Goal: Find specific page/section: Find specific page/section

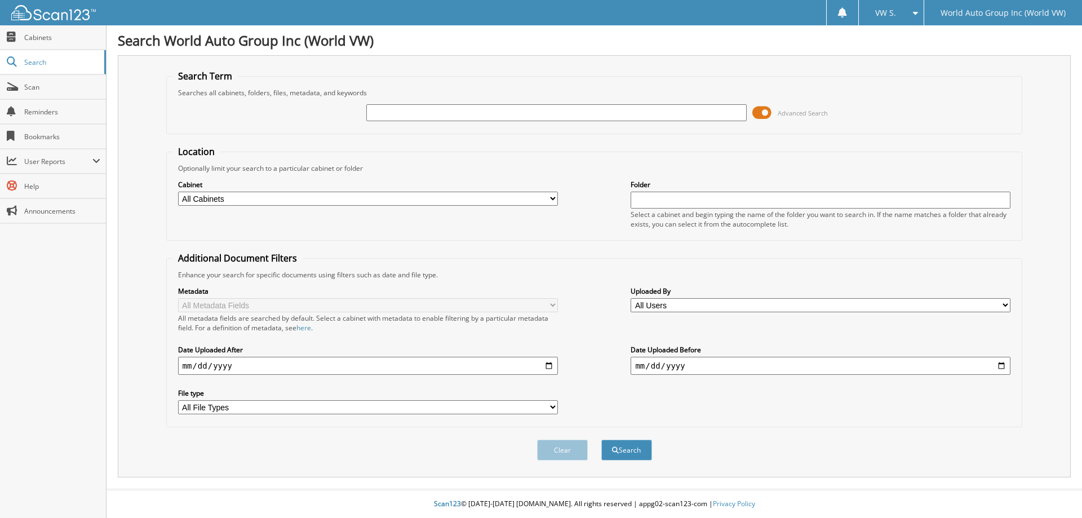
click at [424, 114] on input "text" at bounding box center [556, 112] width 380 height 17
type input "279770"
click at [602, 440] on button "Search" at bounding box center [627, 450] width 51 height 21
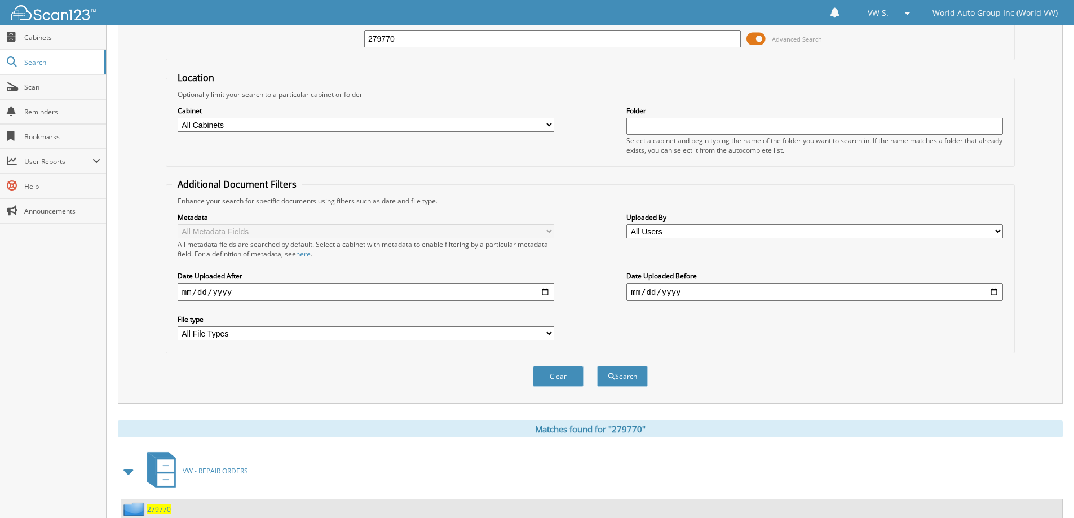
scroll to position [156, 0]
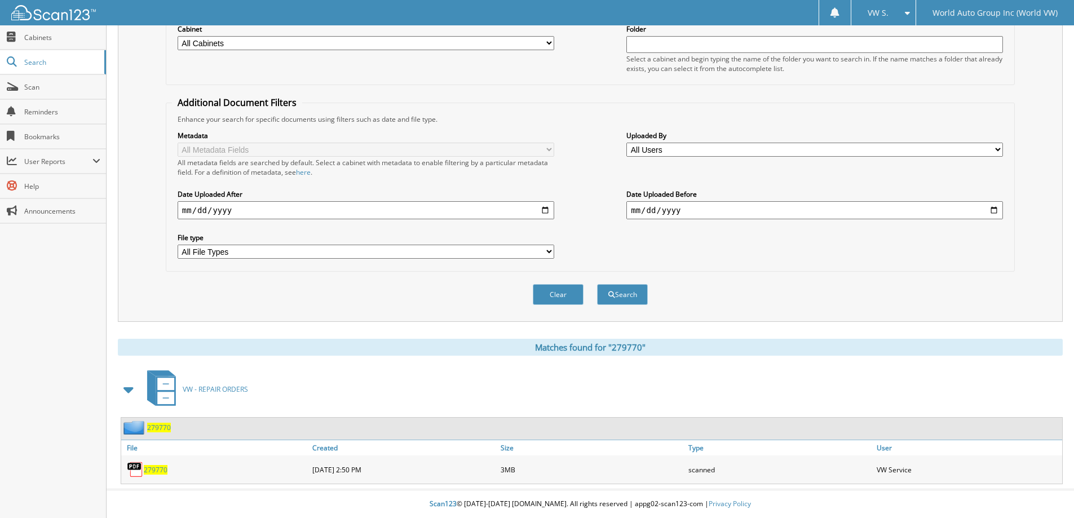
click at [156, 467] on span "279770" at bounding box center [156, 470] width 24 height 10
